Goal: Check status: Check status

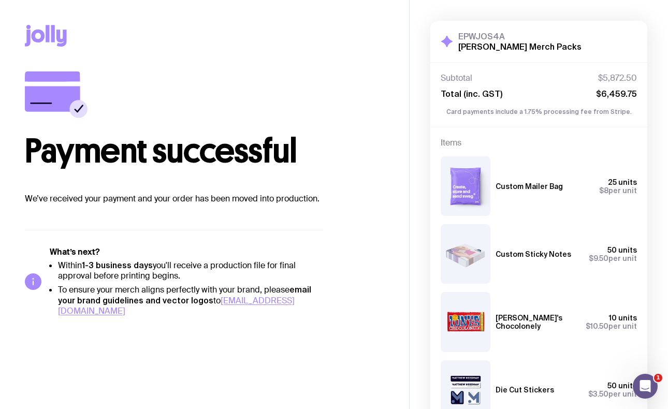
click at [47, 36] on icon at bounding box center [48, 33] width 4 height 17
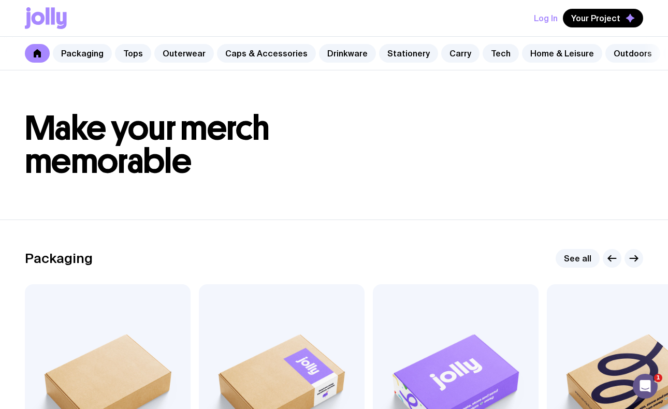
click at [541, 19] on button "Log In" at bounding box center [546, 18] width 24 height 19
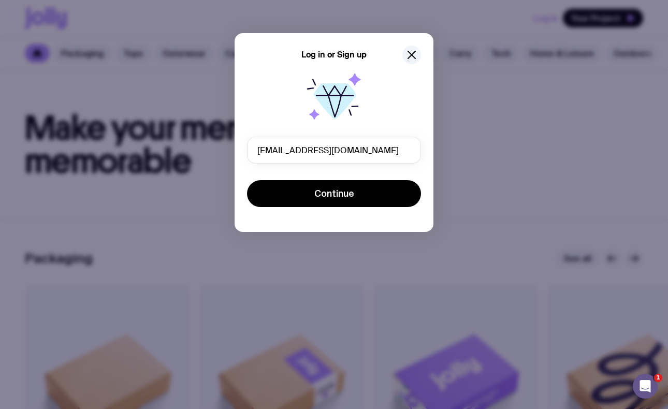
type input "info@matthewneedham.co"
click at [334, 194] on button "Continue" at bounding box center [334, 193] width 174 height 27
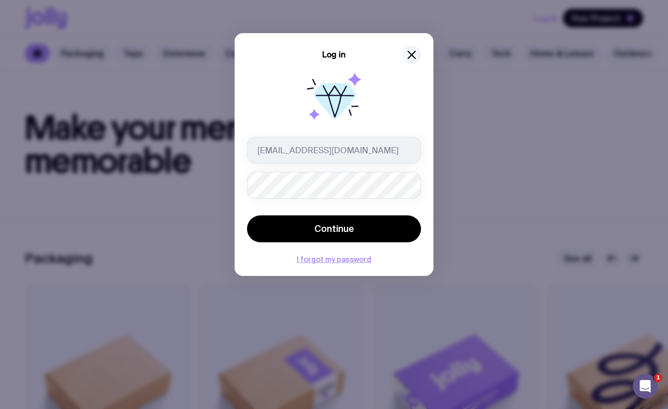
click at [334, 229] on button "Continue" at bounding box center [334, 228] width 174 height 27
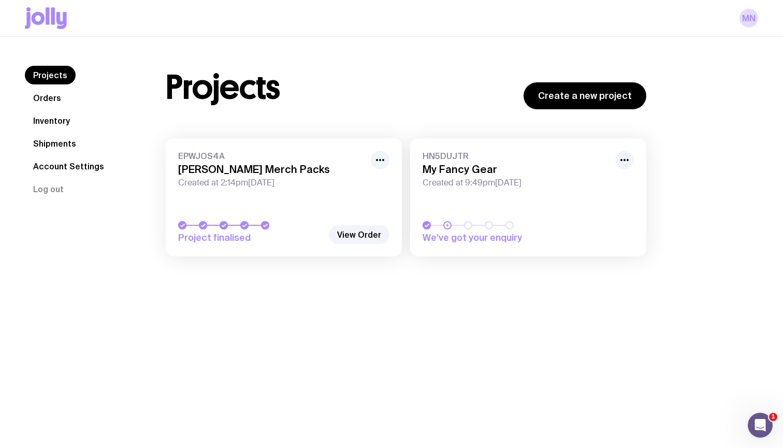
click at [44, 144] on link "Shipments" at bounding box center [55, 143] width 60 height 19
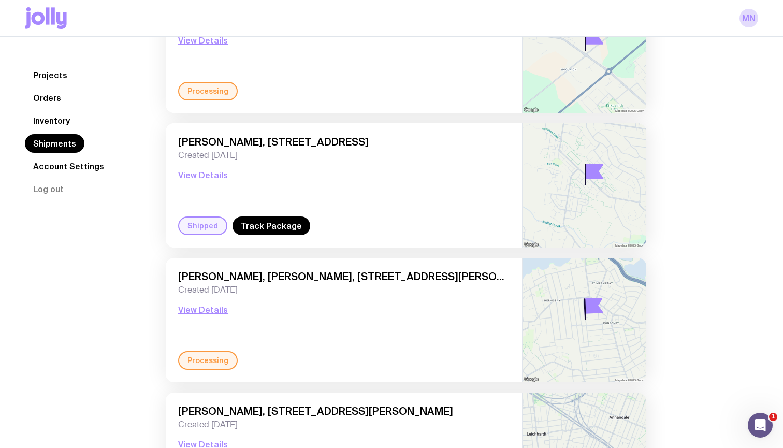
scroll to position [545, 0]
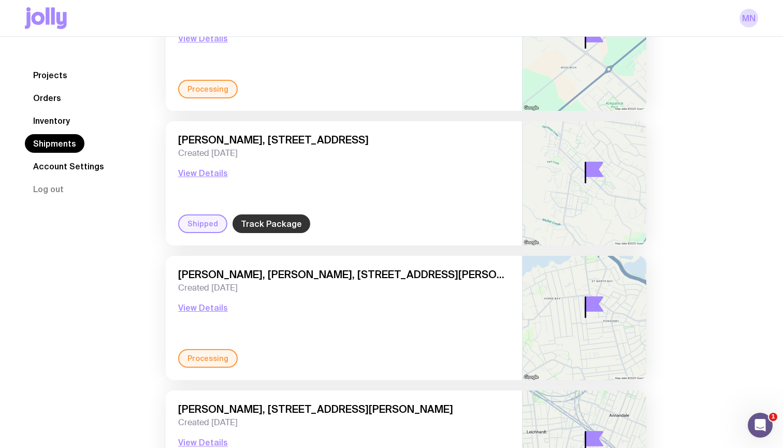
click at [277, 221] on link "Track Package" at bounding box center [271, 223] width 78 height 19
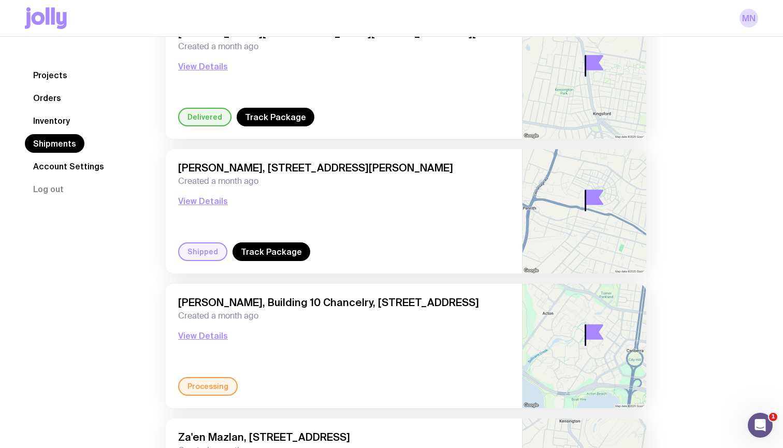
scroll to position [1060, 0]
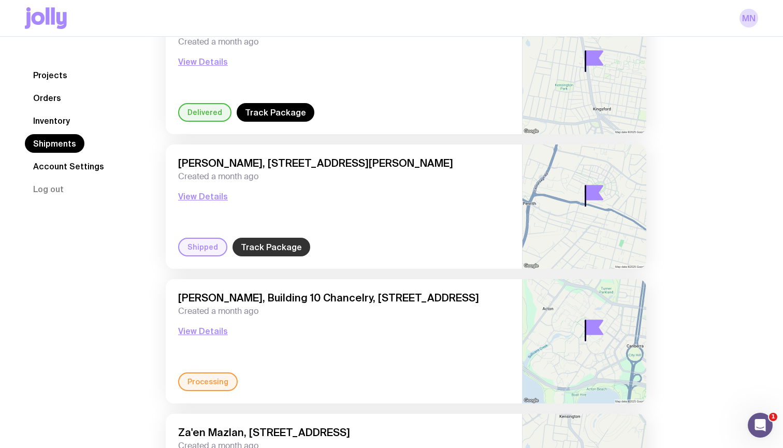
click at [269, 248] on link "Track Package" at bounding box center [271, 247] width 78 height 19
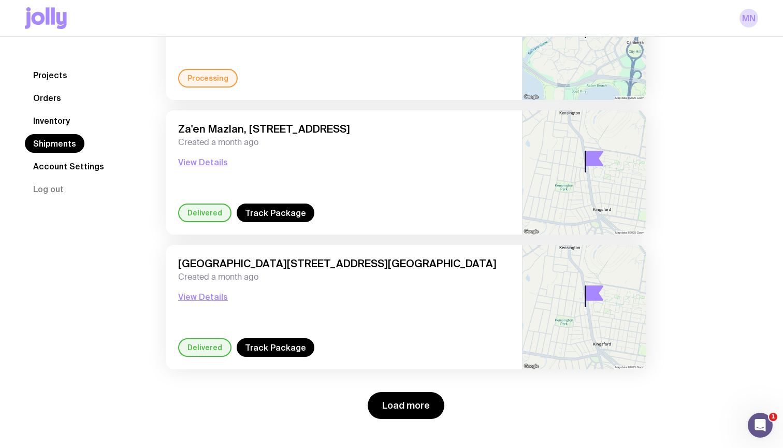
scroll to position [1363, 0]
click at [409, 404] on button "Load more" at bounding box center [405, 405] width 77 height 27
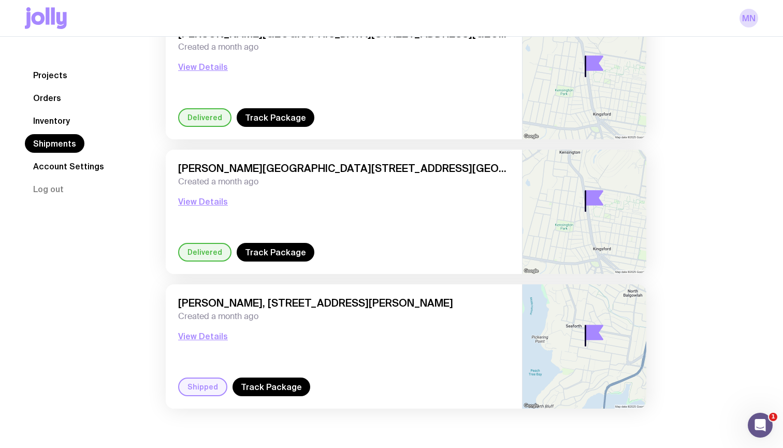
scroll to position [1862, 0]
click at [276, 382] on link "Track Package" at bounding box center [271, 386] width 78 height 19
